Goal: Transaction & Acquisition: Download file/media

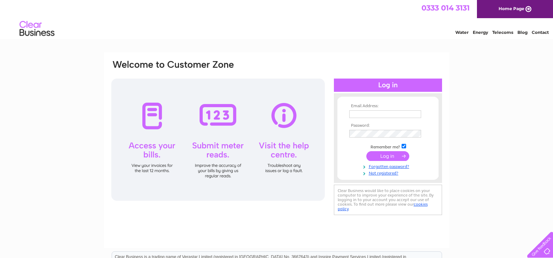
type input "rwservicegarage@btconnect.com"
click at [377, 157] on input "submit" at bounding box center [387, 156] width 43 height 10
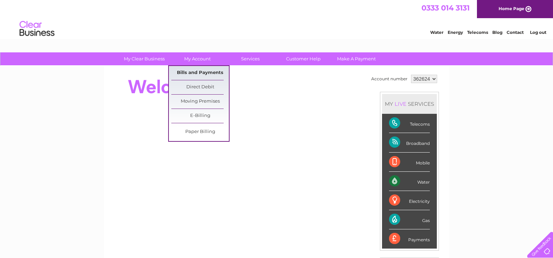
click at [192, 71] on link "Bills and Payments" at bounding box center [200, 73] width 58 height 14
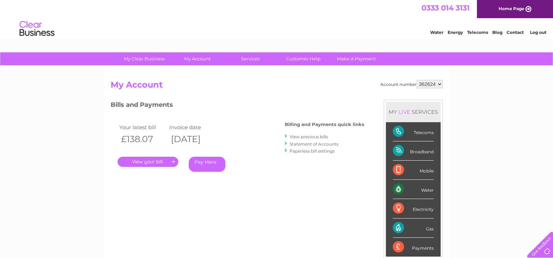
click at [305, 138] on link "View previous bills" at bounding box center [308, 136] width 38 height 5
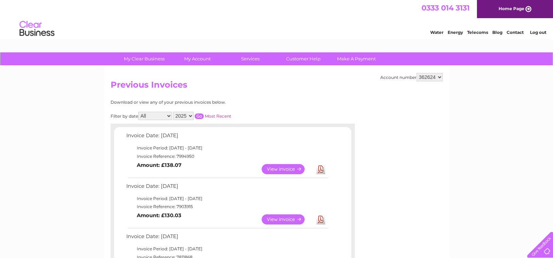
click at [191, 116] on select "2025 2024 2023 2022" at bounding box center [183, 116] width 21 height 8
select select "2024"
click at [174, 112] on select "2025 2024 2023 2022" at bounding box center [183, 116] width 21 height 8
click at [199, 114] on input "button" at bounding box center [199, 116] width 9 height 6
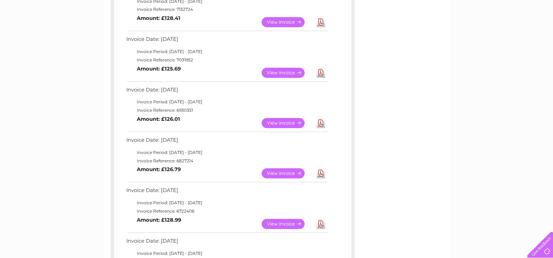
scroll to position [209, 0]
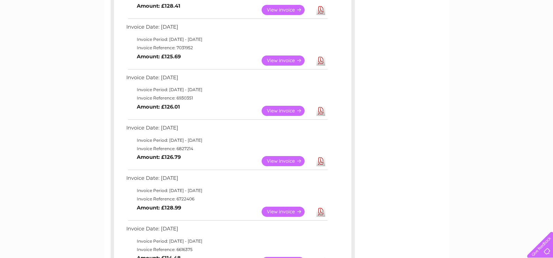
click at [320, 160] on link "Download" at bounding box center [320, 161] width 9 height 10
